Goal: Unclear

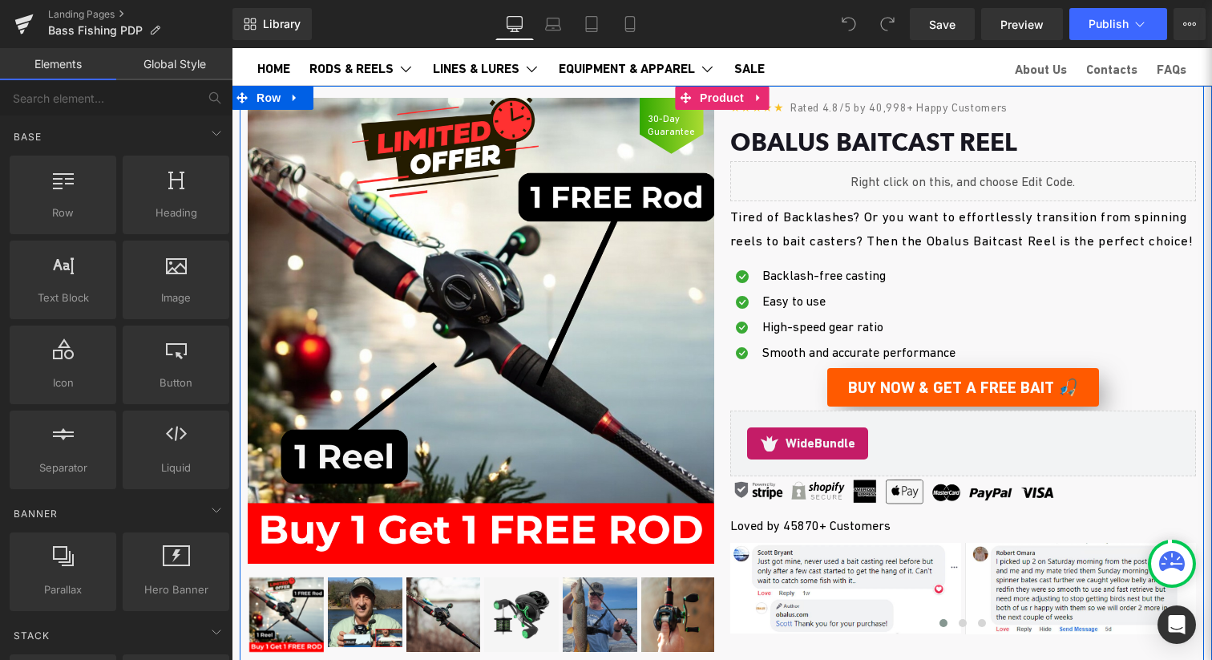
scroll to position [77, 0]
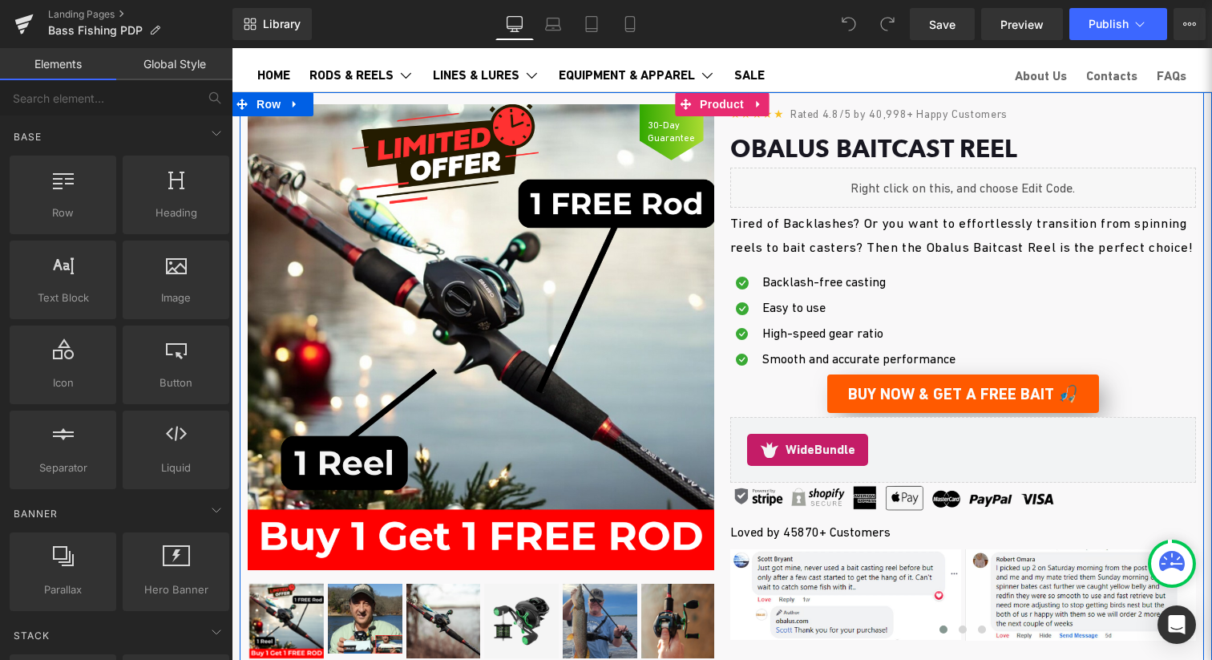
click at [653, 328] on img at bounding box center [481, 337] width 467 height 467
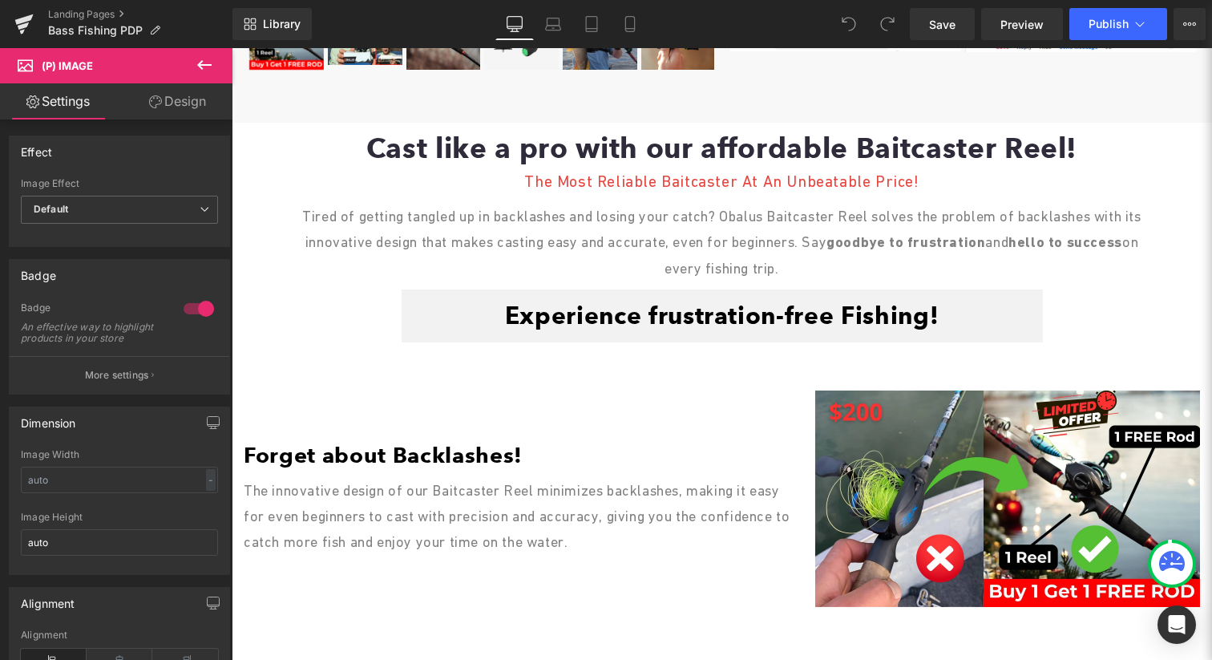
scroll to position [0, 0]
